Goal: Task Accomplishment & Management: Use online tool/utility

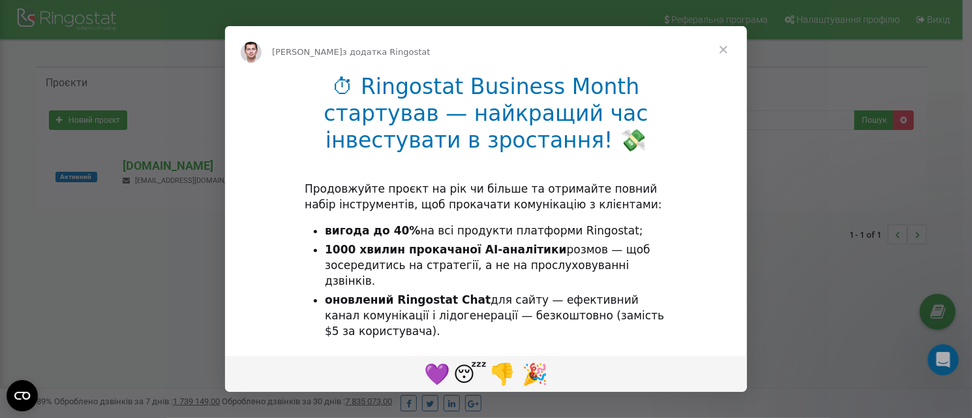
click at [726, 54] on span "Закрити" at bounding box center [723, 49] width 47 height 47
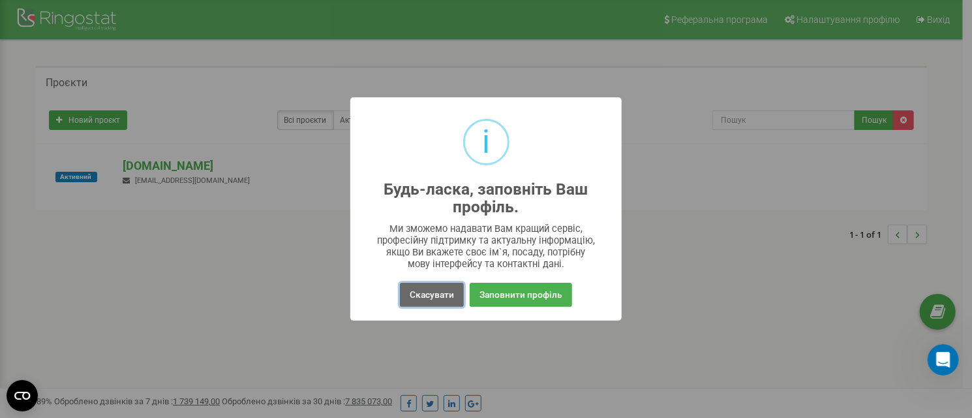
click at [442, 298] on button "Скасувати" at bounding box center [432, 295] width 64 height 24
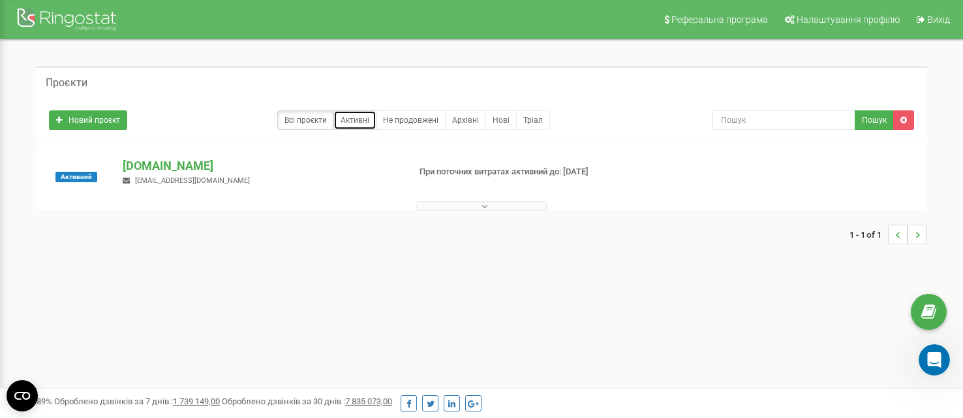
click at [356, 121] on link "Активні" at bounding box center [354, 120] width 43 height 20
click at [170, 166] on p "[DOMAIN_NAME]" at bounding box center [260, 165] width 275 height 17
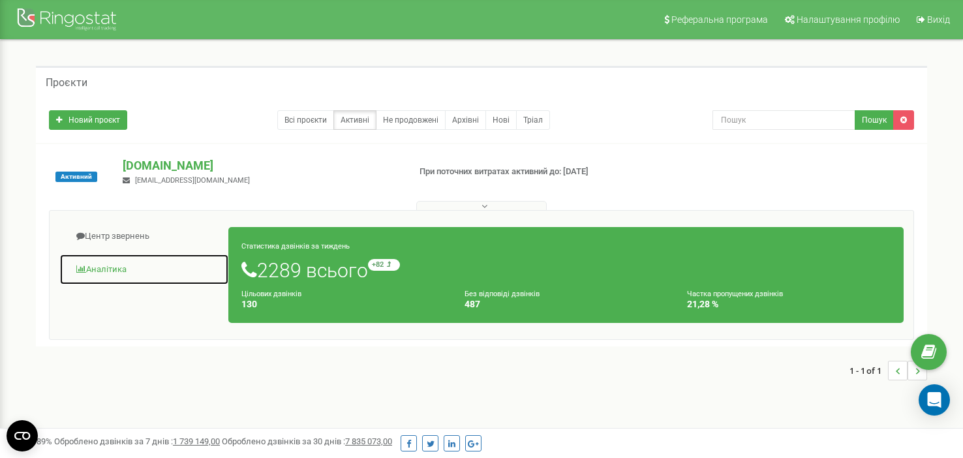
click at [114, 268] on link "Аналiтика" at bounding box center [144, 270] width 170 height 32
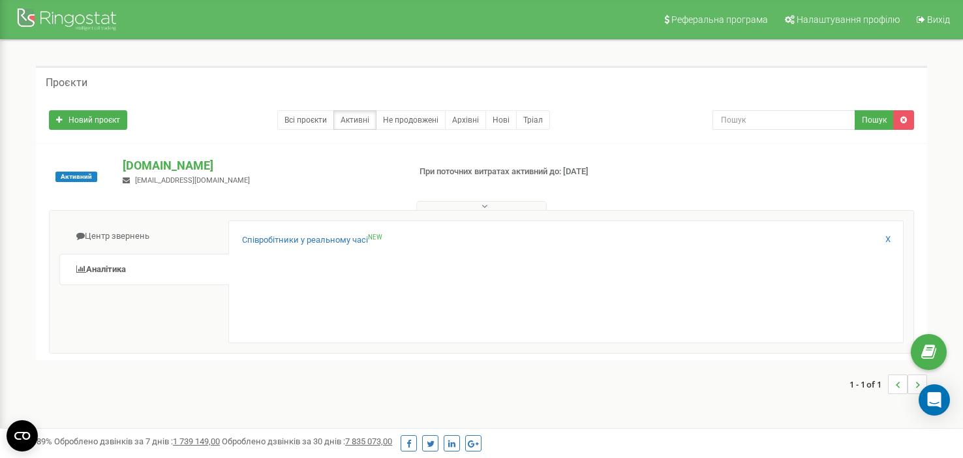
click at [484, 204] on icon at bounding box center [485, 206] width 6 height 9
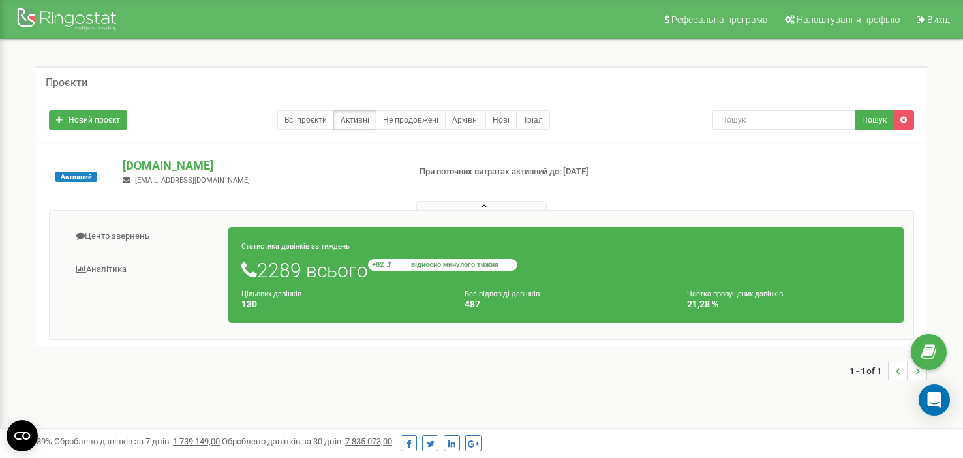
click at [395, 266] on small "+82 відносно минулого тижня" at bounding box center [442, 265] width 149 height 12
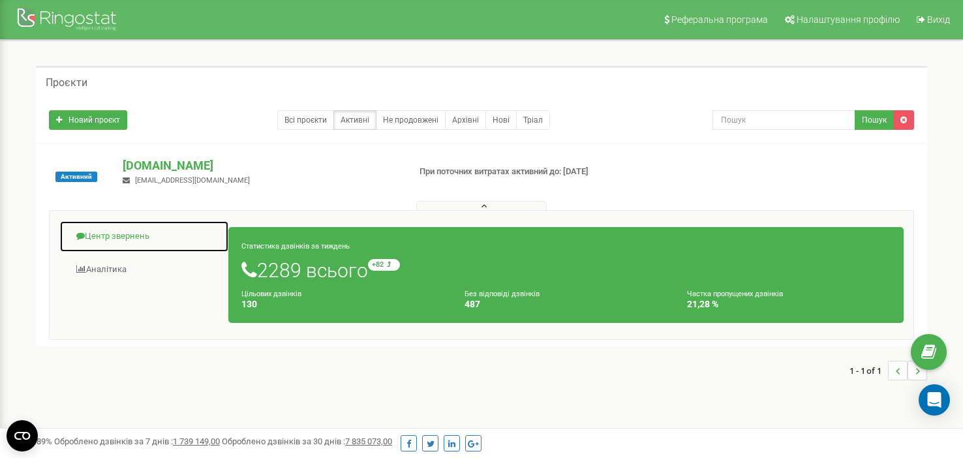
click at [136, 238] on link "Центр звернень" at bounding box center [144, 237] width 170 height 32
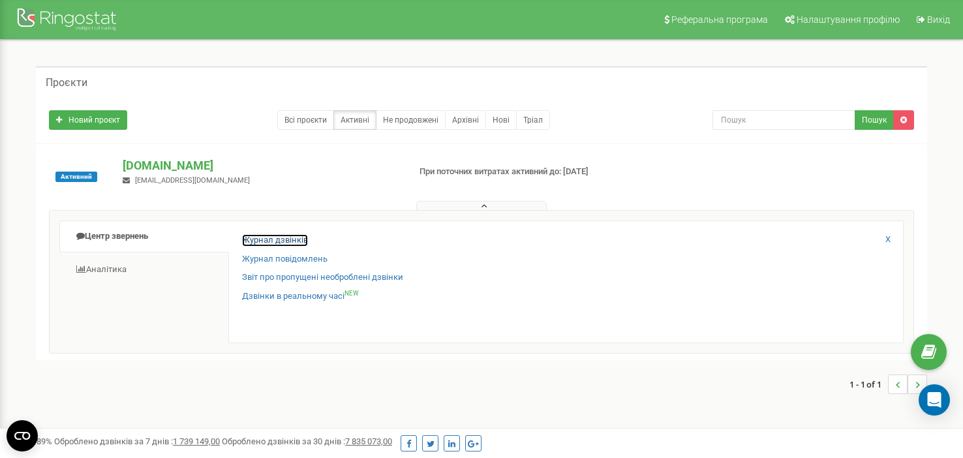
click at [290, 241] on link "Журнал дзвінків" at bounding box center [275, 240] width 66 height 12
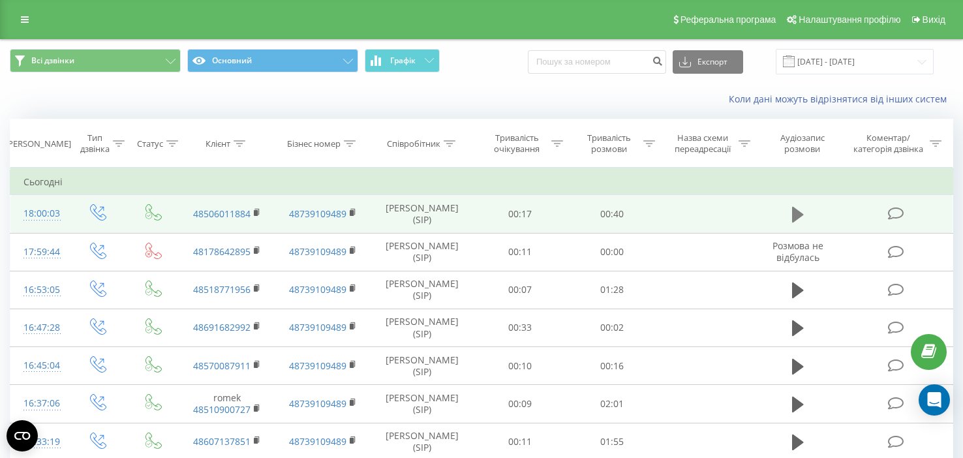
click at [795, 215] on icon at bounding box center [798, 215] width 12 height 16
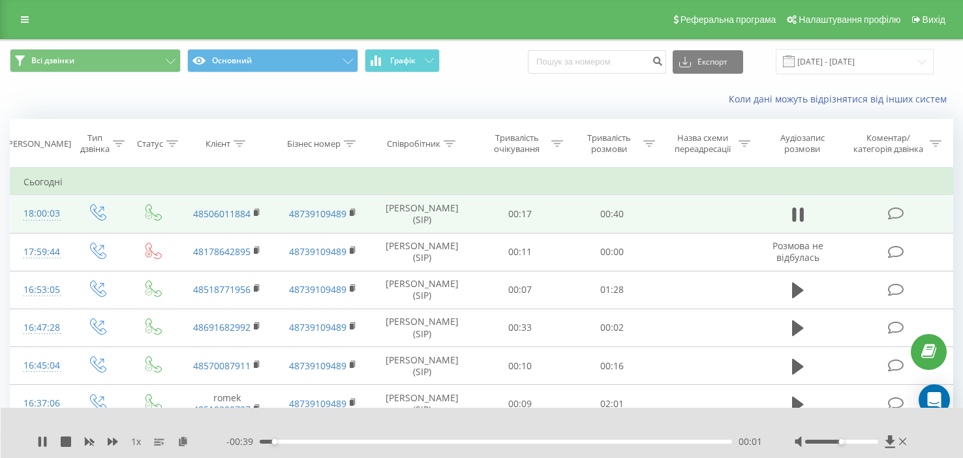
click at [328, 442] on div "00:01" at bounding box center [496, 442] width 472 height 4
click at [568, 442] on div "00:08" at bounding box center [496, 442] width 472 height 4
click at [588, 443] on div "00:27" at bounding box center [496, 442] width 472 height 4
click at [532, 442] on div "00:29" at bounding box center [496, 442] width 472 height 4
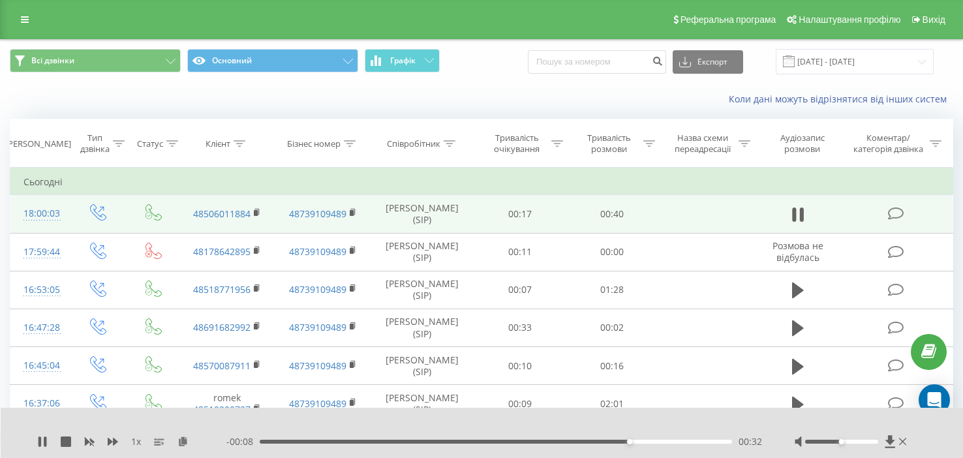
click at [549, 444] on div "- 00:08 00:32 00:32" at bounding box center [494, 441] width 536 height 13
click at [535, 443] on div "00:23" at bounding box center [496, 442] width 472 height 4
click at [517, 443] on div "00:23" at bounding box center [496, 442] width 472 height 4
click at [480, 442] on div "00:27" at bounding box center [496, 442] width 472 height 4
click at [470, 442] on div "00:19" at bounding box center [496, 442] width 472 height 4
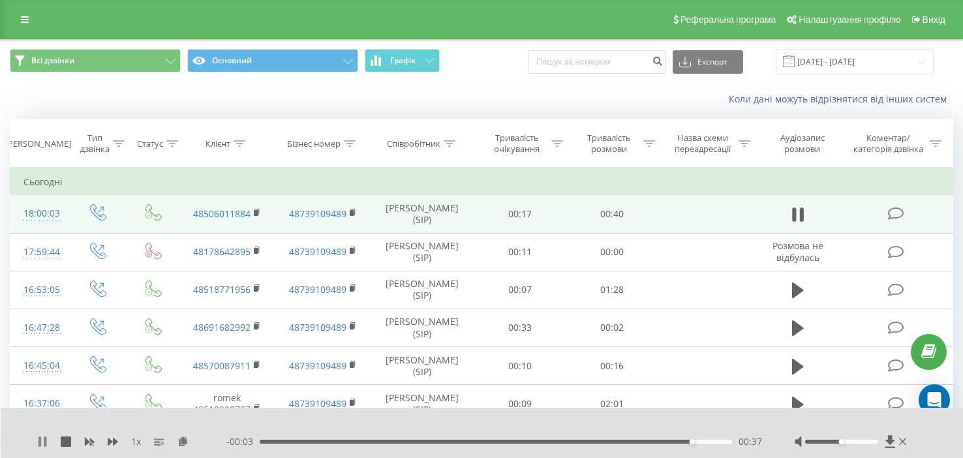
click at [40, 441] on icon at bounding box center [39, 442] width 3 height 10
